Goal: Task Accomplishment & Management: Manage account settings

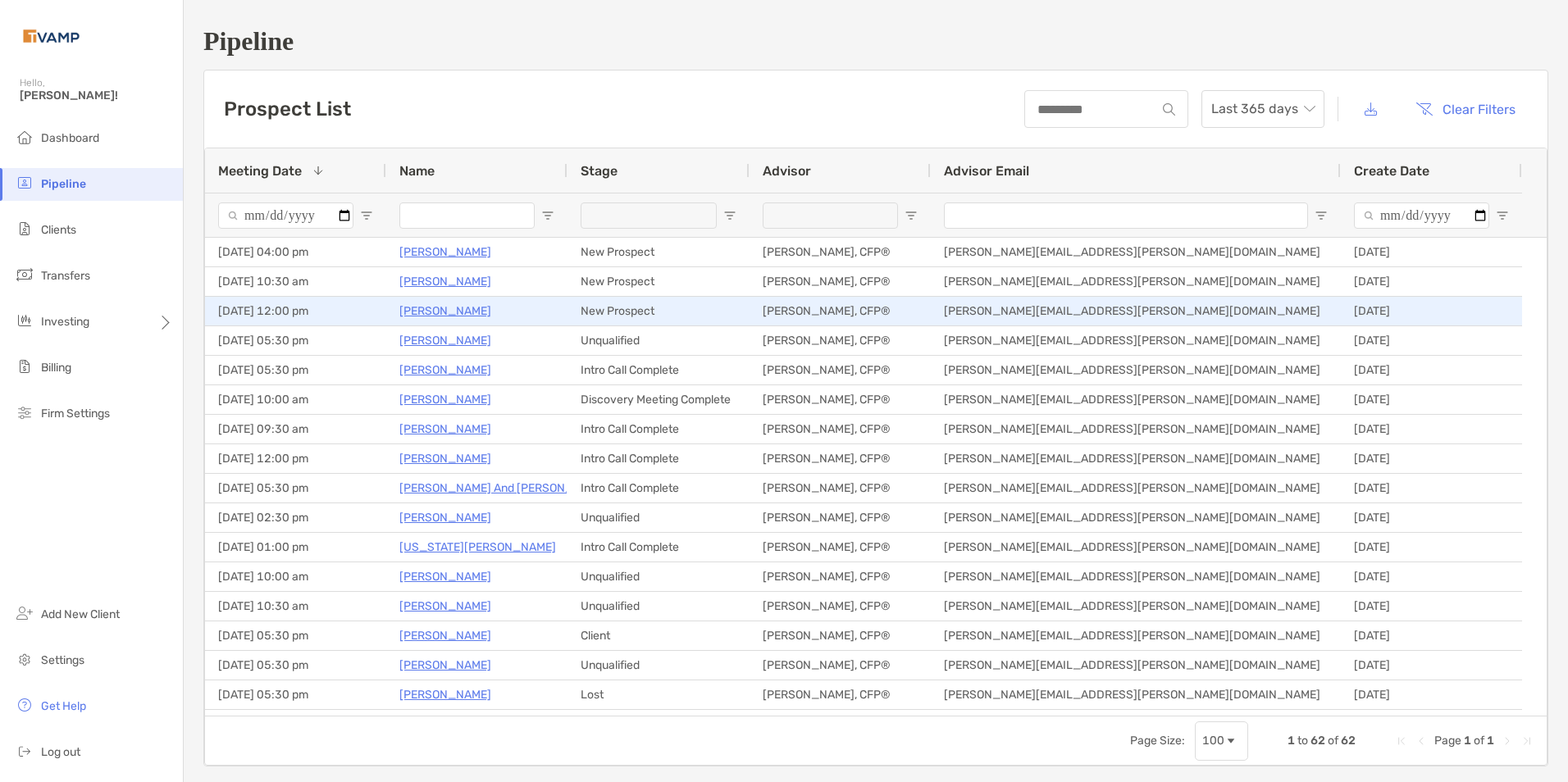
click at [415, 313] on p "[PERSON_NAME]" at bounding box center [445, 310] width 92 height 21
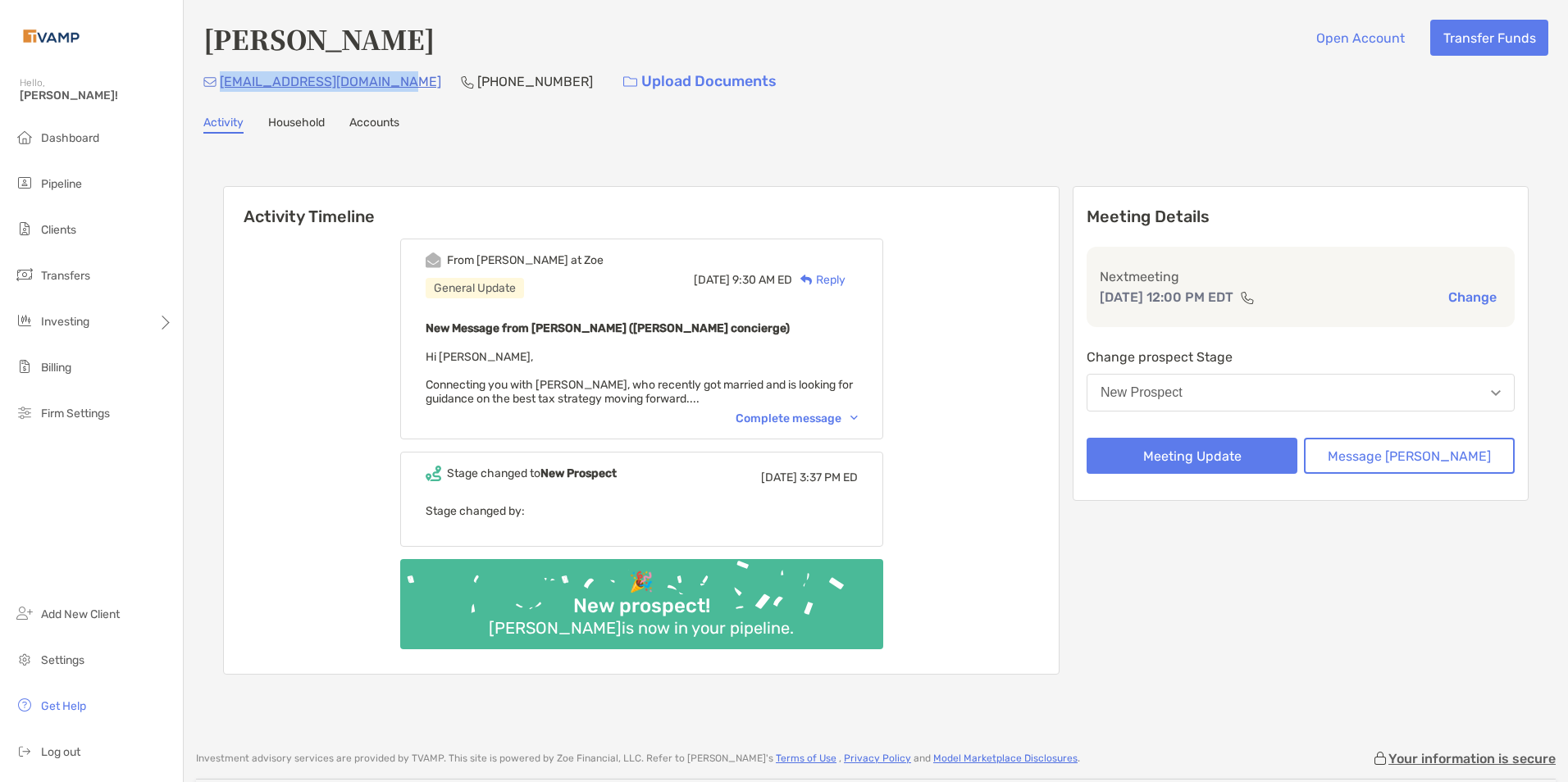
drag, startPoint x: 388, startPoint y: 84, endPoint x: 217, endPoint y: 92, distance: 171.2
click at [217, 92] on div "[EMAIL_ADDRESS][DOMAIN_NAME]" at bounding box center [322, 82] width 238 height 36
copy p "[EMAIL_ADDRESS][DOMAIN_NAME]"
click at [777, 367] on div "Complete message" at bounding box center [797, 418] width 123 height 14
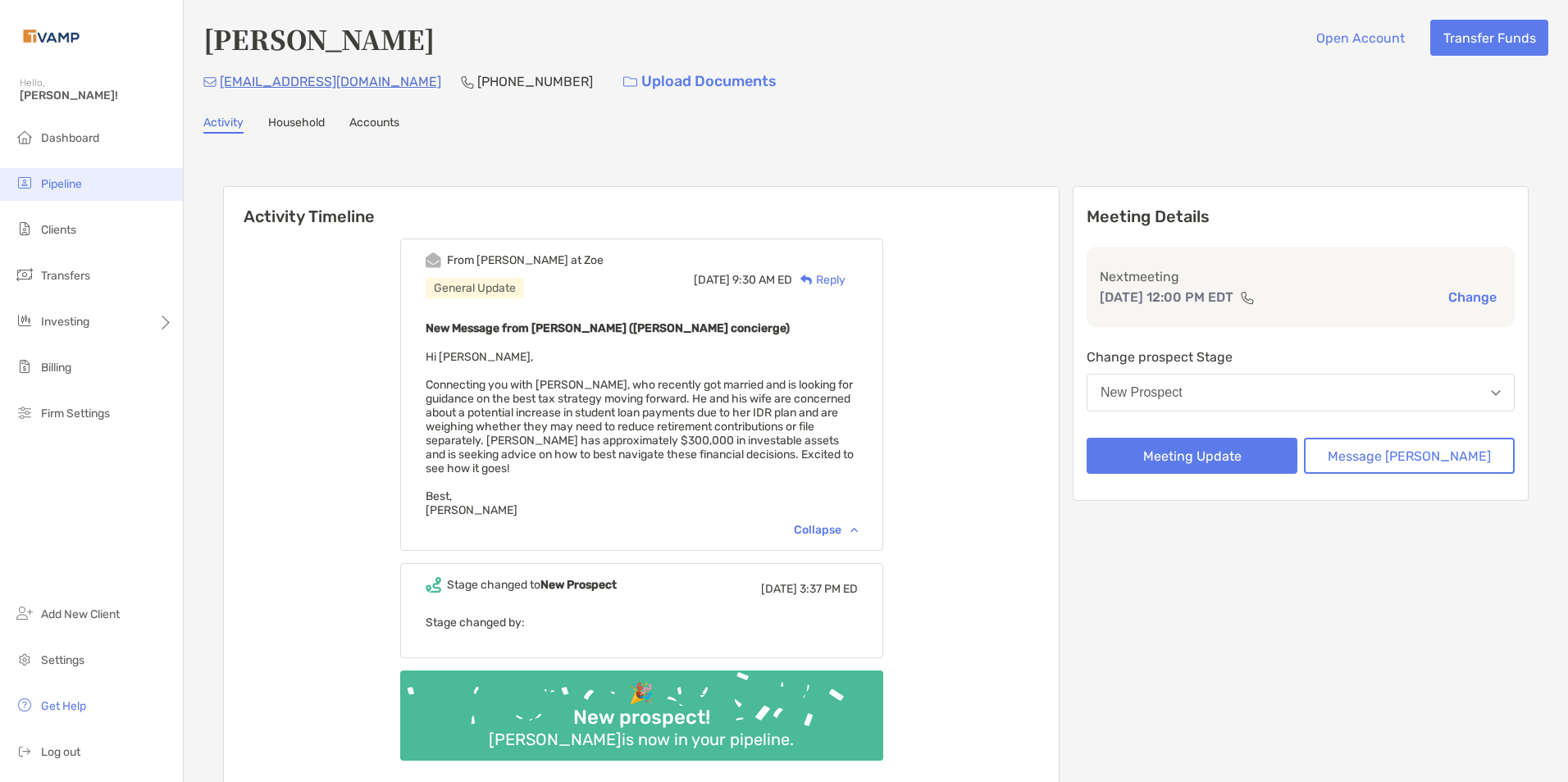
click at [61, 175] on li "Pipeline" at bounding box center [91, 184] width 183 height 33
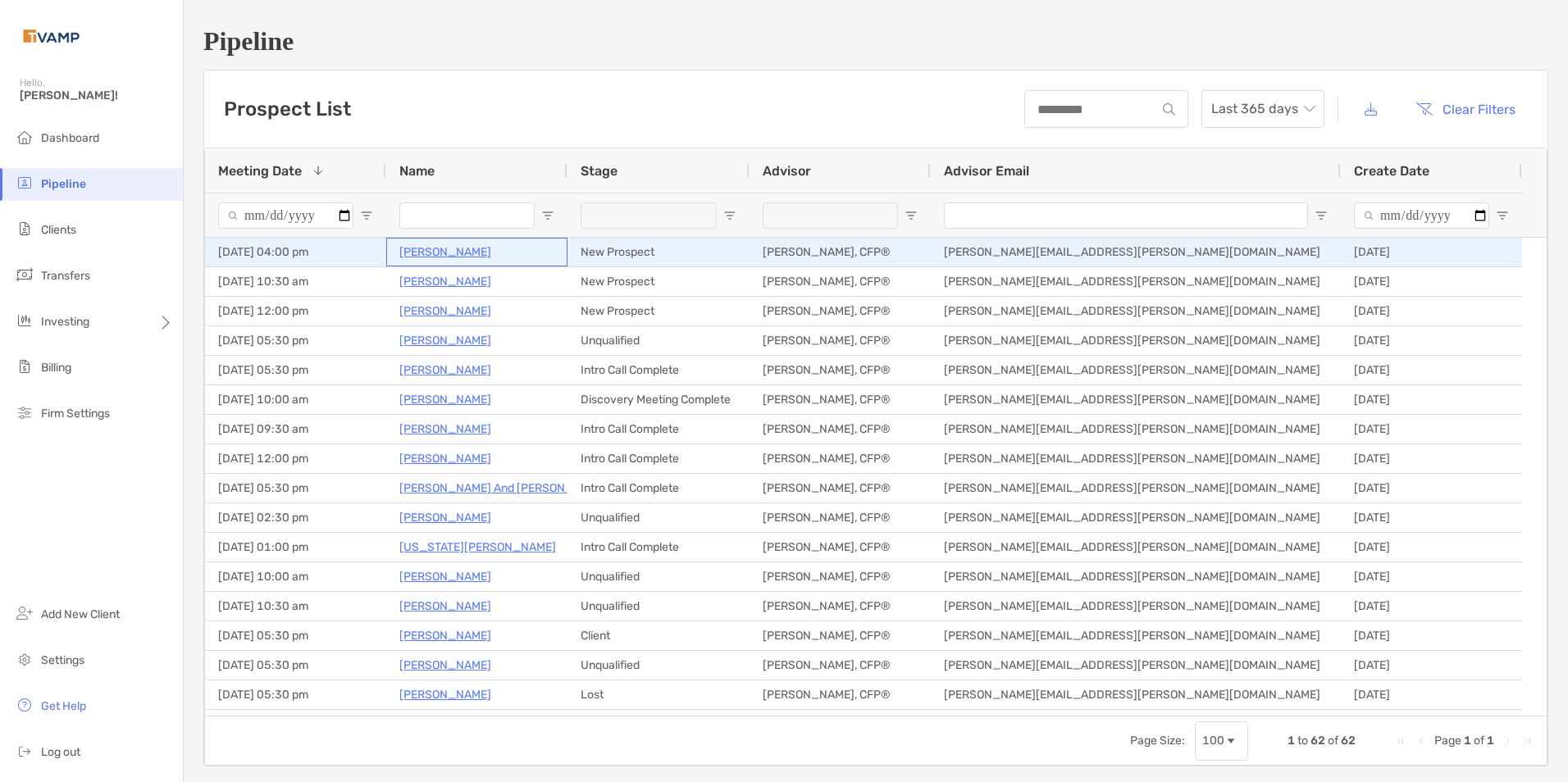
click at [428, 249] on p "[PERSON_NAME]" at bounding box center [445, 252] width 92 height 21
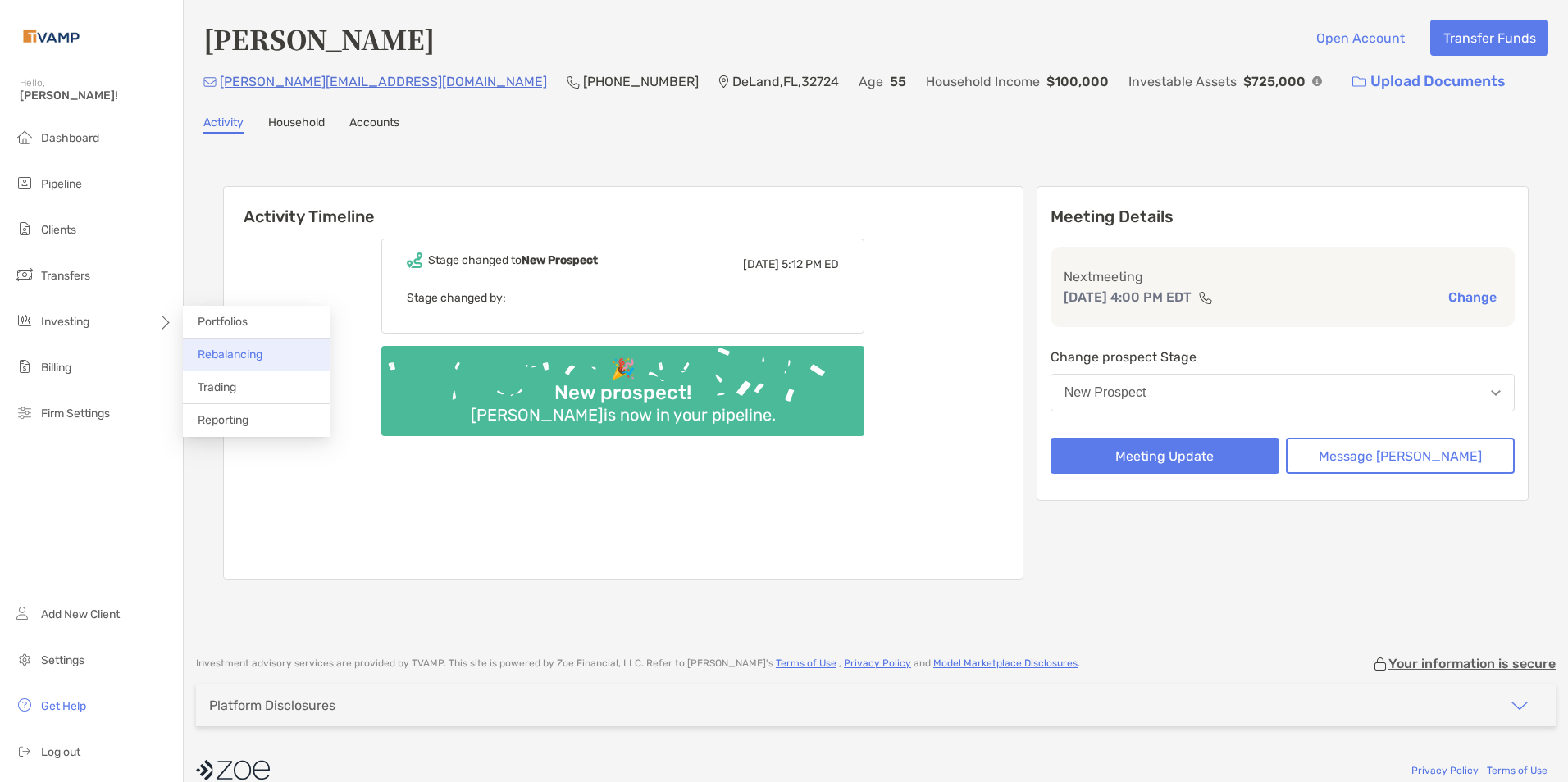
click at [255, 347] on li "Rebalancing" at bounding box center [256, 355] width 146 height 33
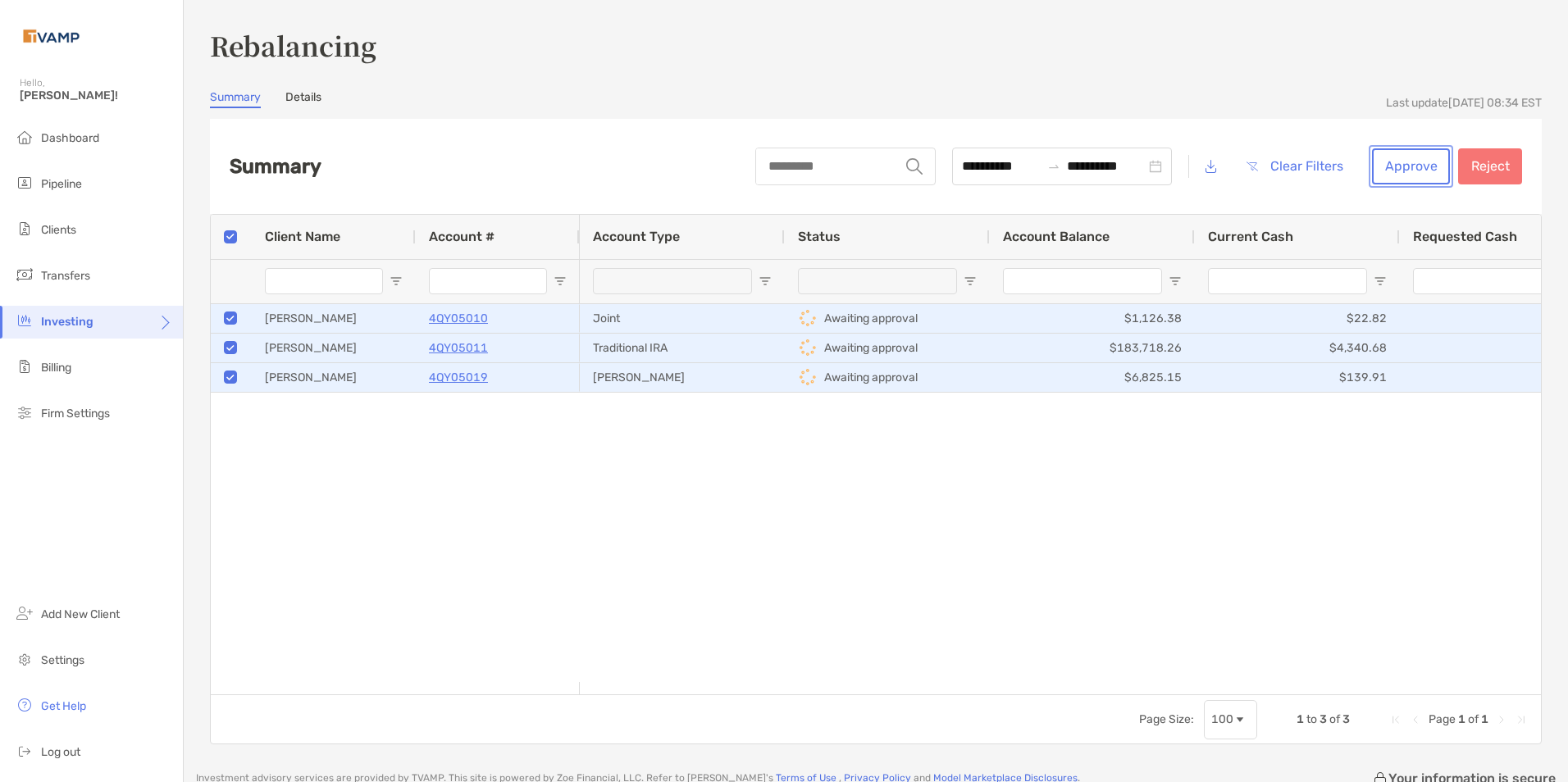
click at [1392, 170] on button "Approve" at bounding box center [1411, 166] width 78 height 36
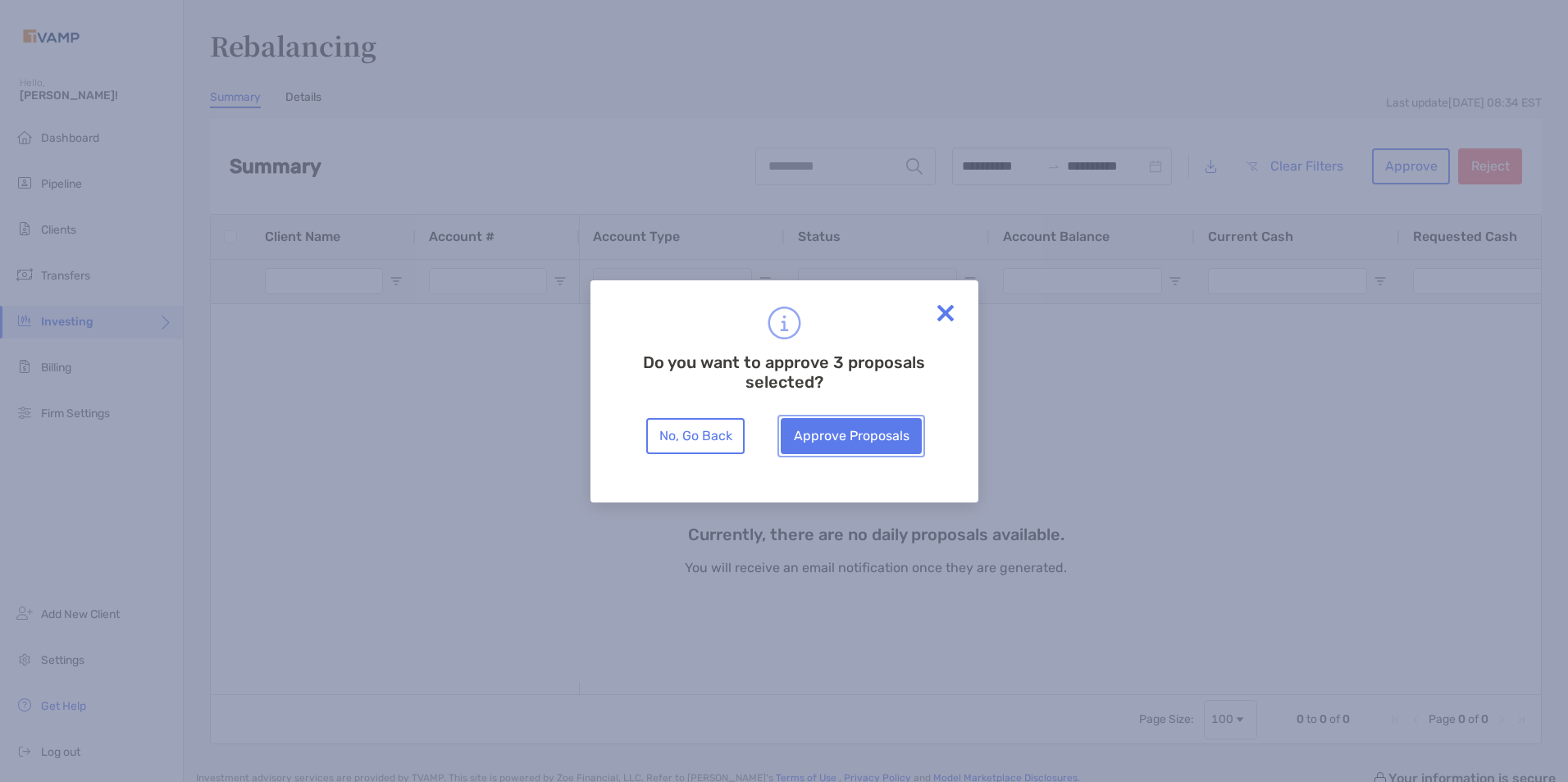
click at [881, 443] on button "Approve Proposals" at bounding box center [851, 436] width 141 height 36
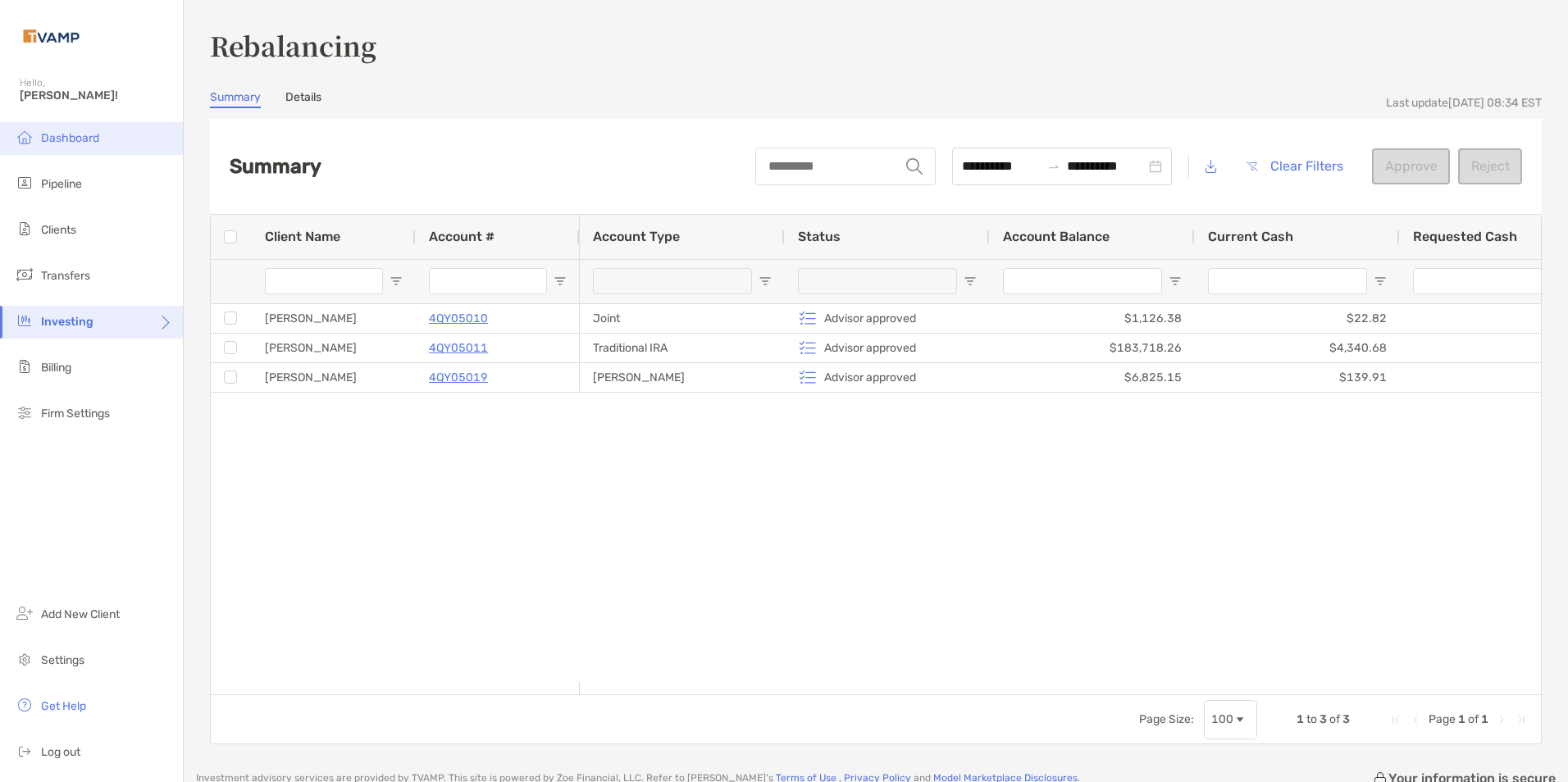
click at [65, 143] on span "Dashboard" at bounding box center [69, 138] width 58 height 14
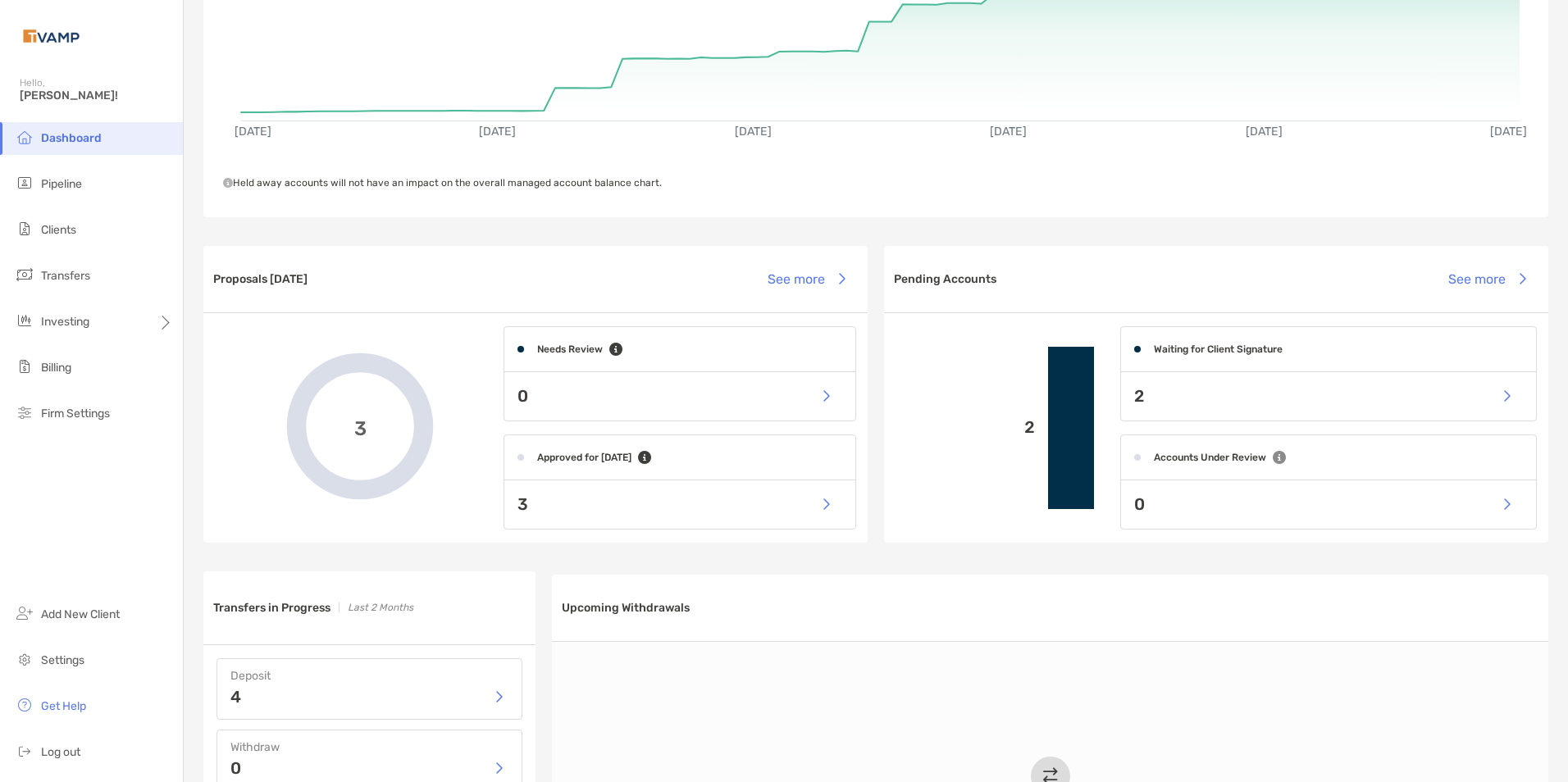
scroll to position [246, 0]
click at [1494, 396] on button "button" at bounding box center [1506, 395] width 34 height 36
click at [1489, 391] on button "button" at bounding box center [1506, 395] width 34 height 36
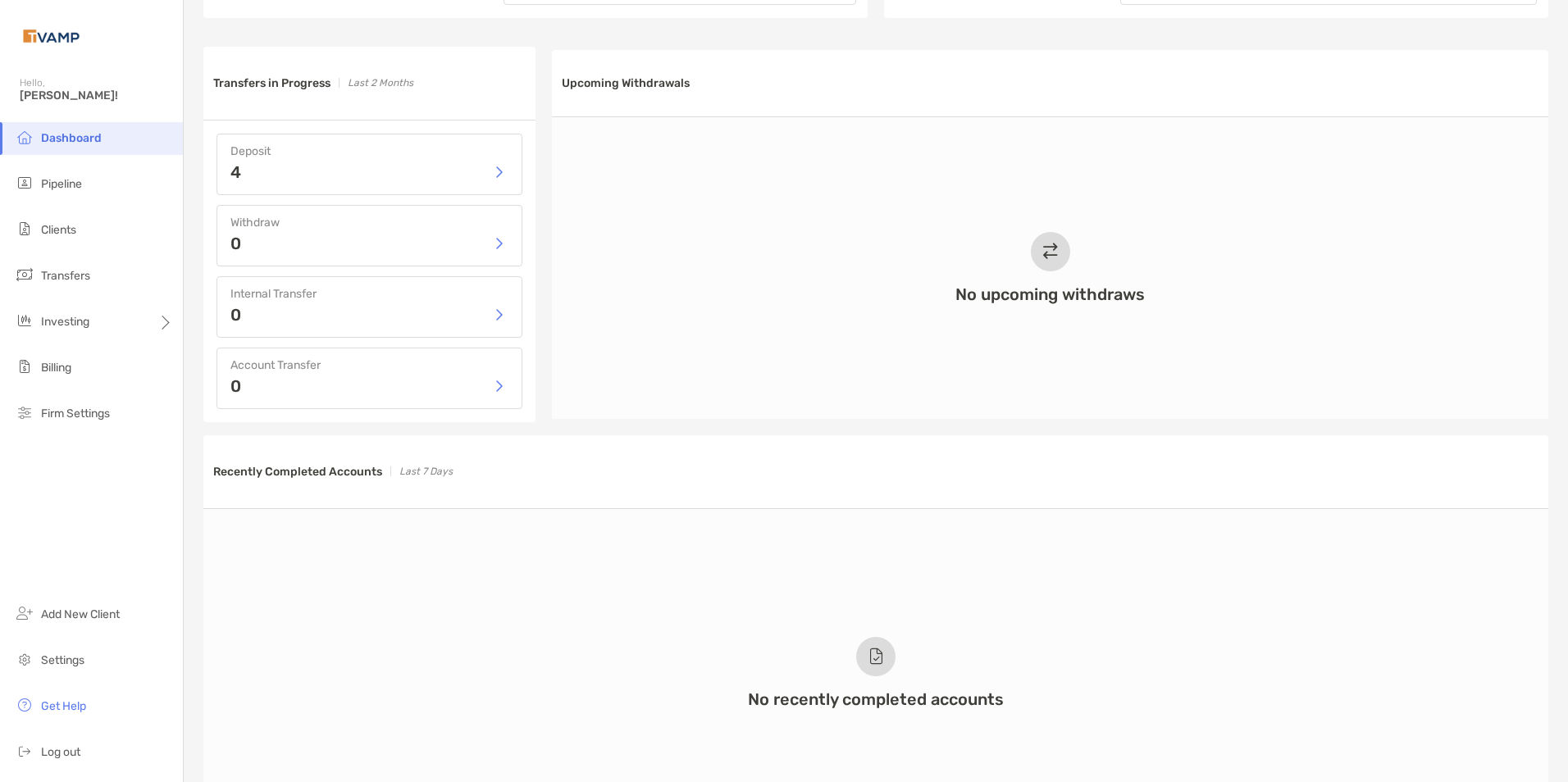
scroll to position [442, 0]
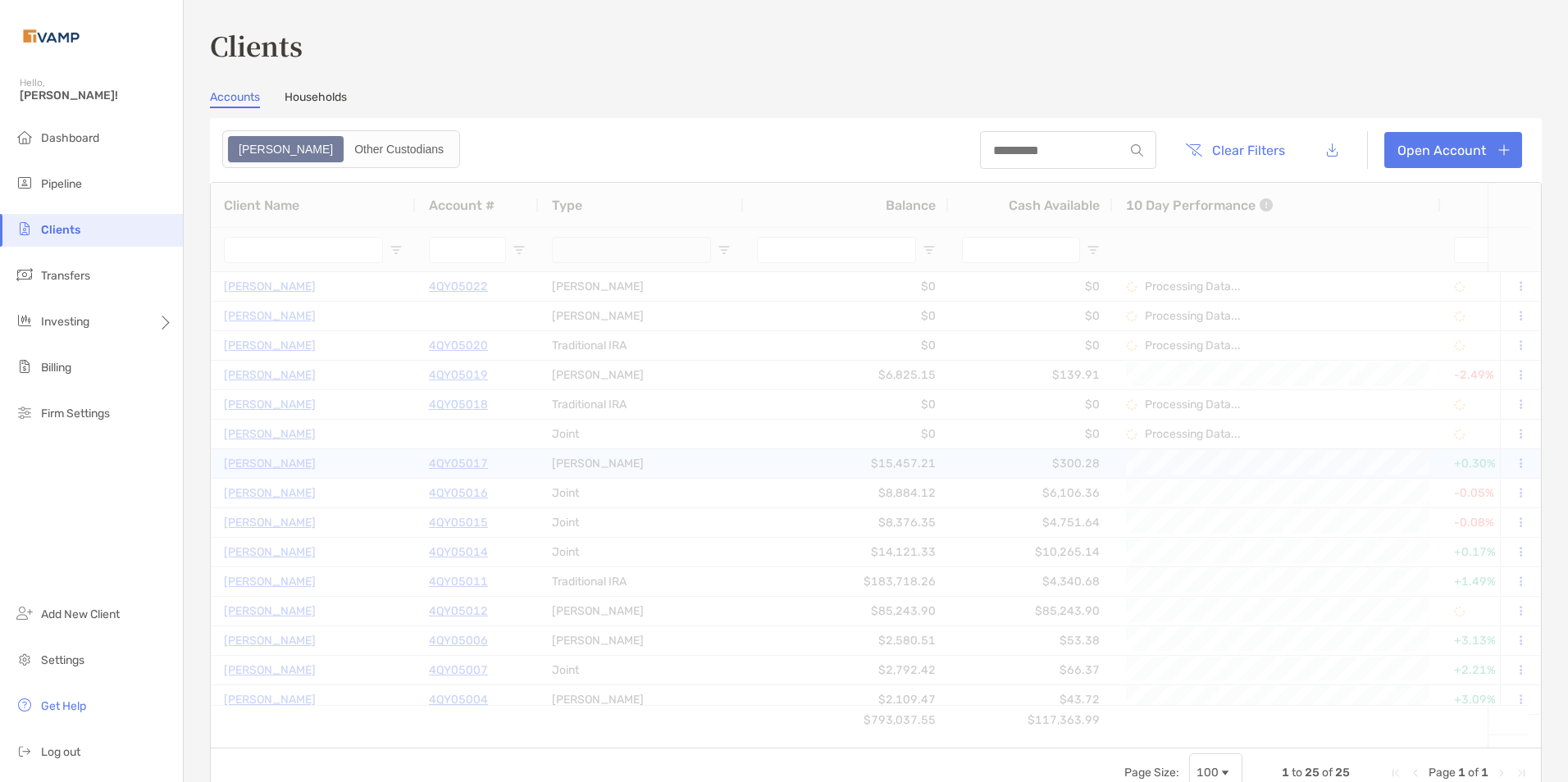
type input "**********"
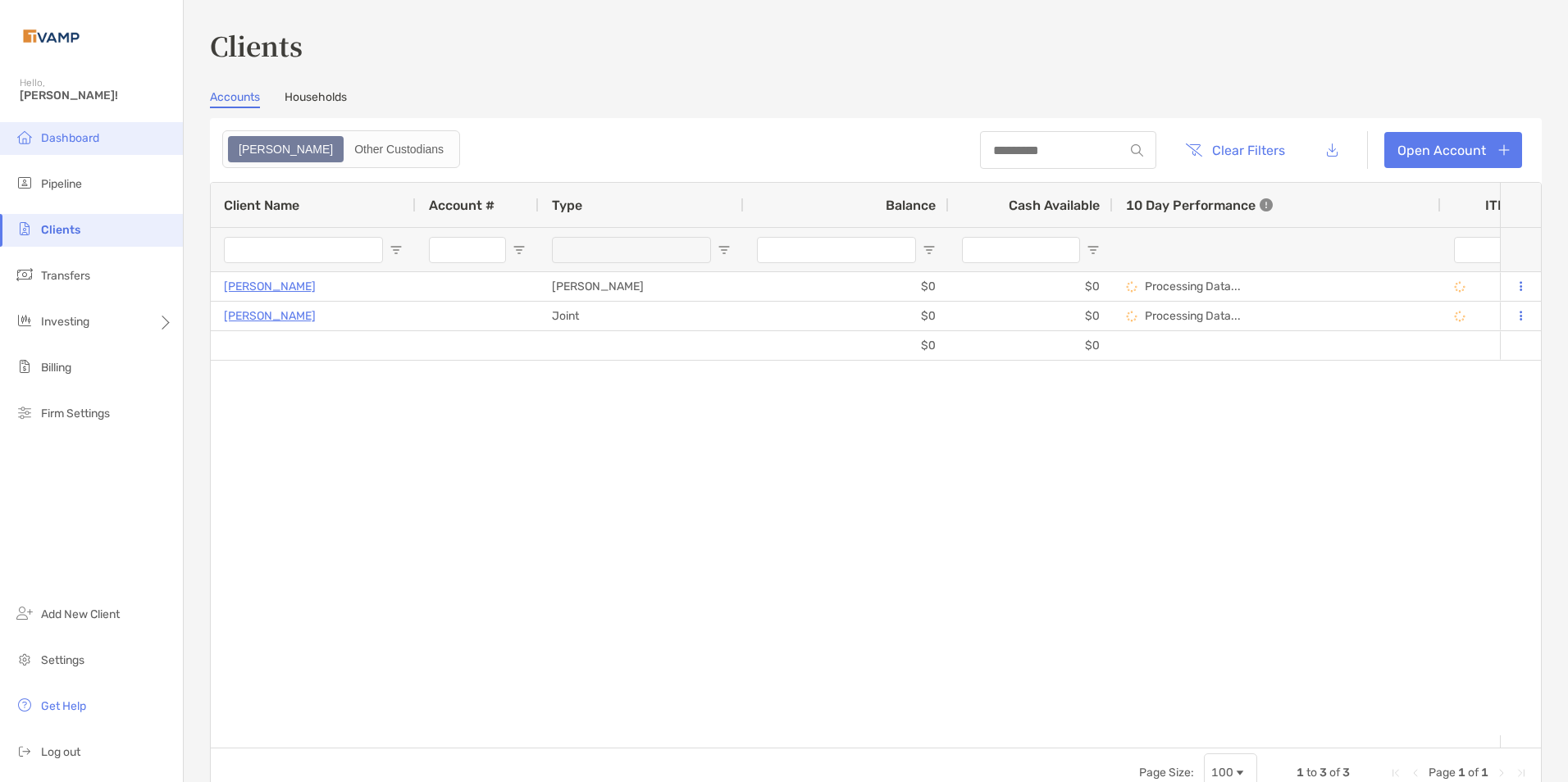
click at [60, 135] on span "Dashboard" at bounding box center [69, 138] width 58 height 14
